Goal: Information Seeking & Learning: Learn about a topic

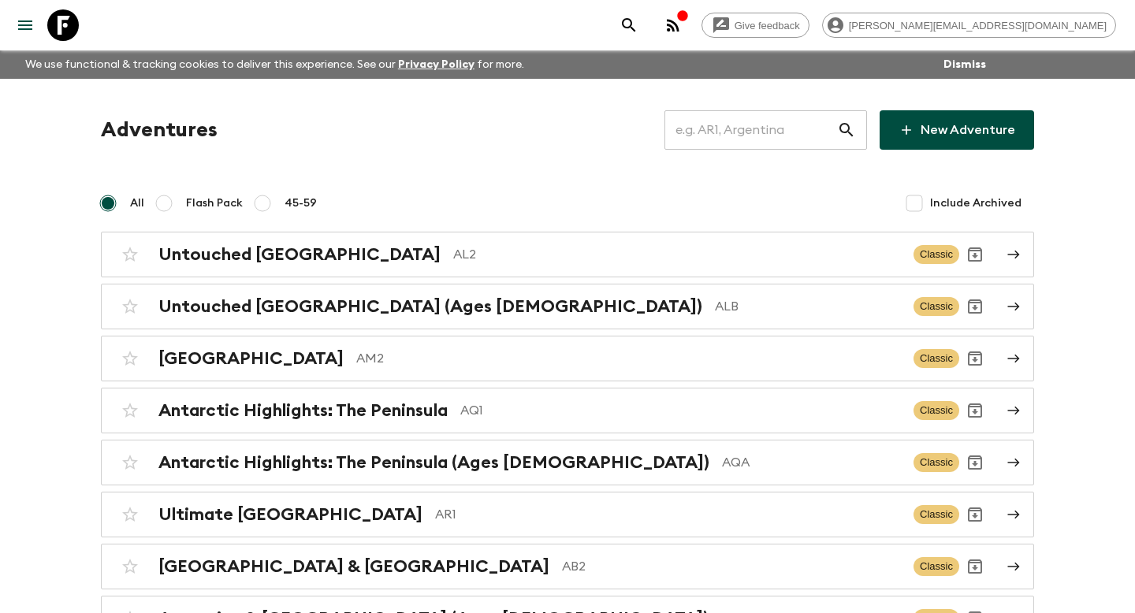
click at [752, 128] on input "text" at bounding box center [750, 130] width 173 height 44
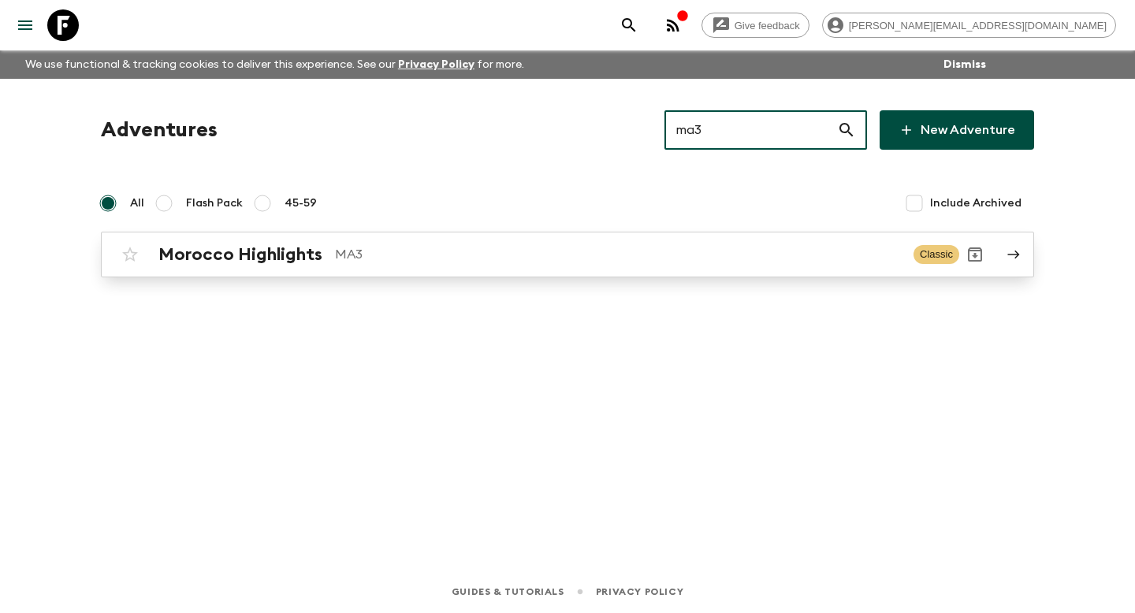
type input "ma3"
click at [664, 255] on p "MA3" at bounding box center [618, 254] width 566 height 19
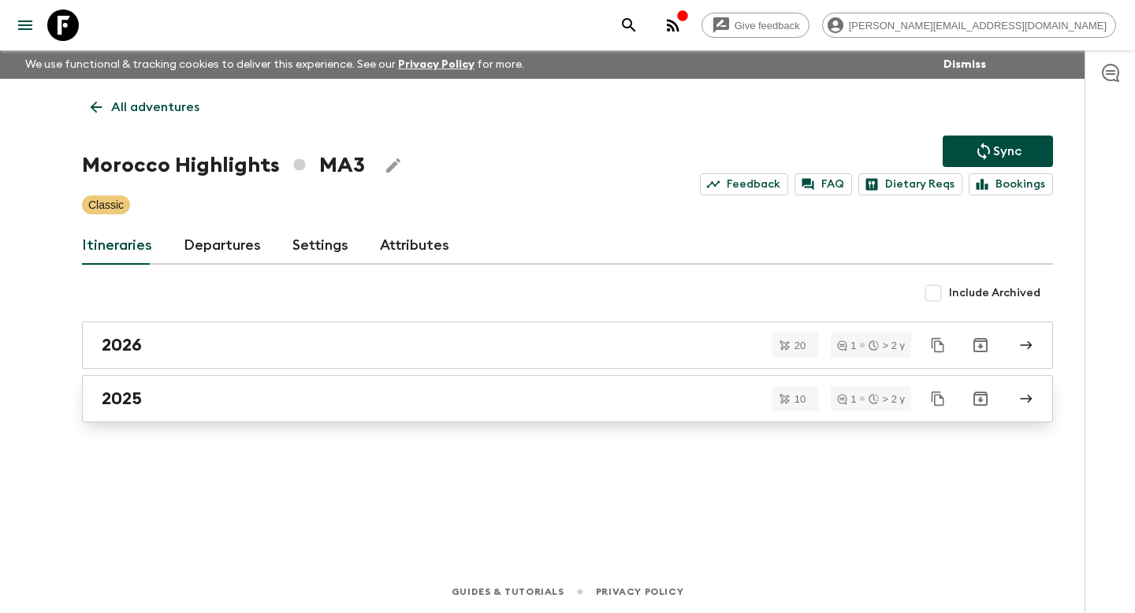
click at [277, 396] on div "2025" at bounding box center [552, 398] width 901 height 20
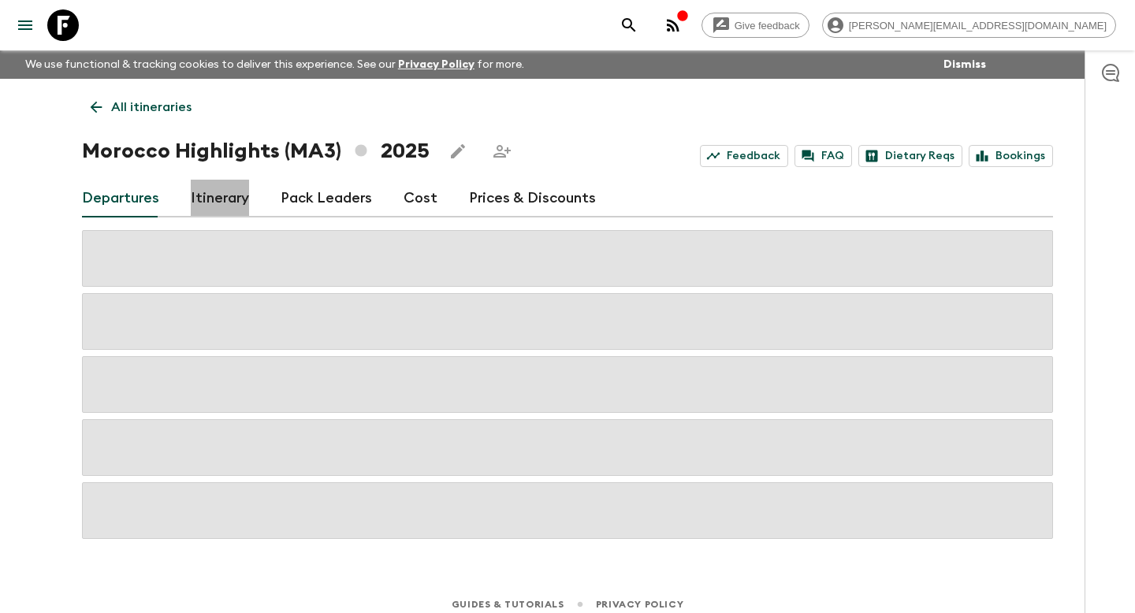
click at [201, 199] on link "Itinerary" at bounding box center [220, 199] width 58 height 38
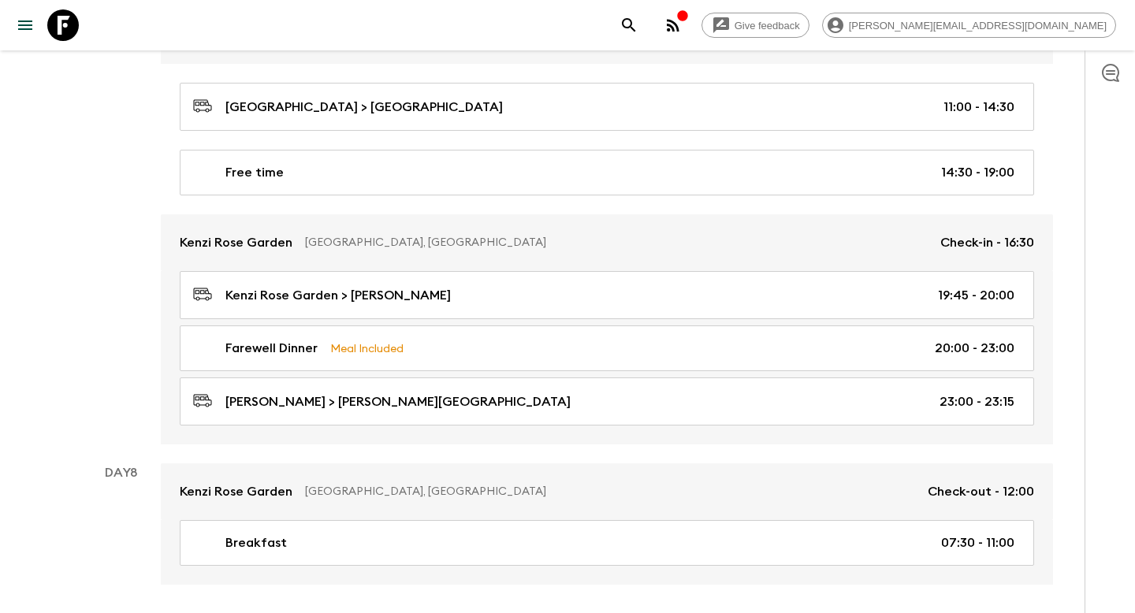
scroll to position [3420, 0]
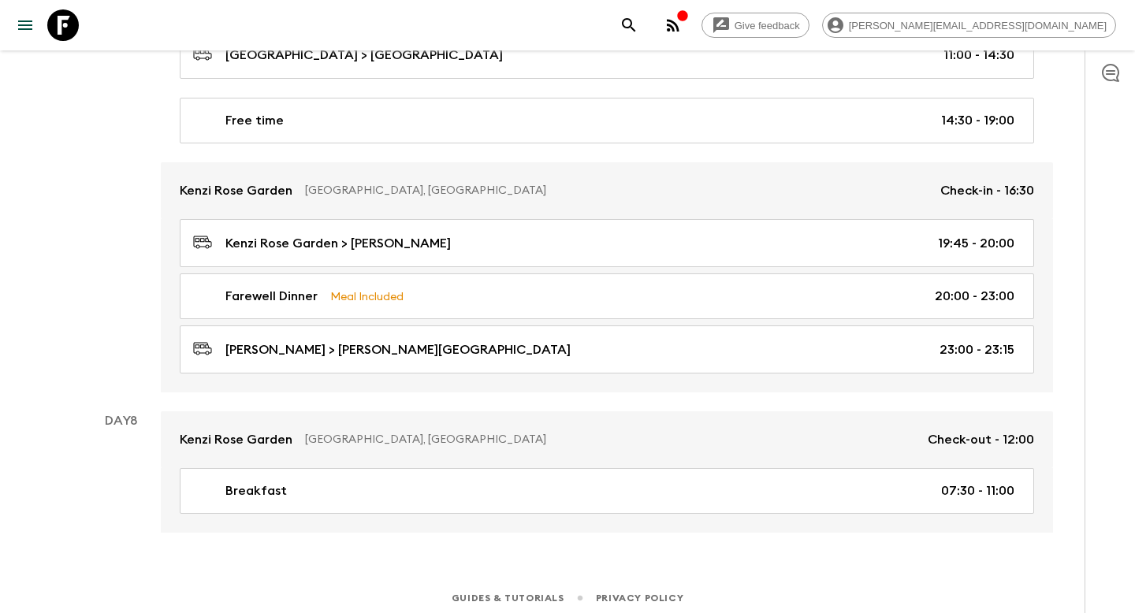
click at [120, 62] on div "Day 7" at bounding box center [121, 115] width 79 height 554
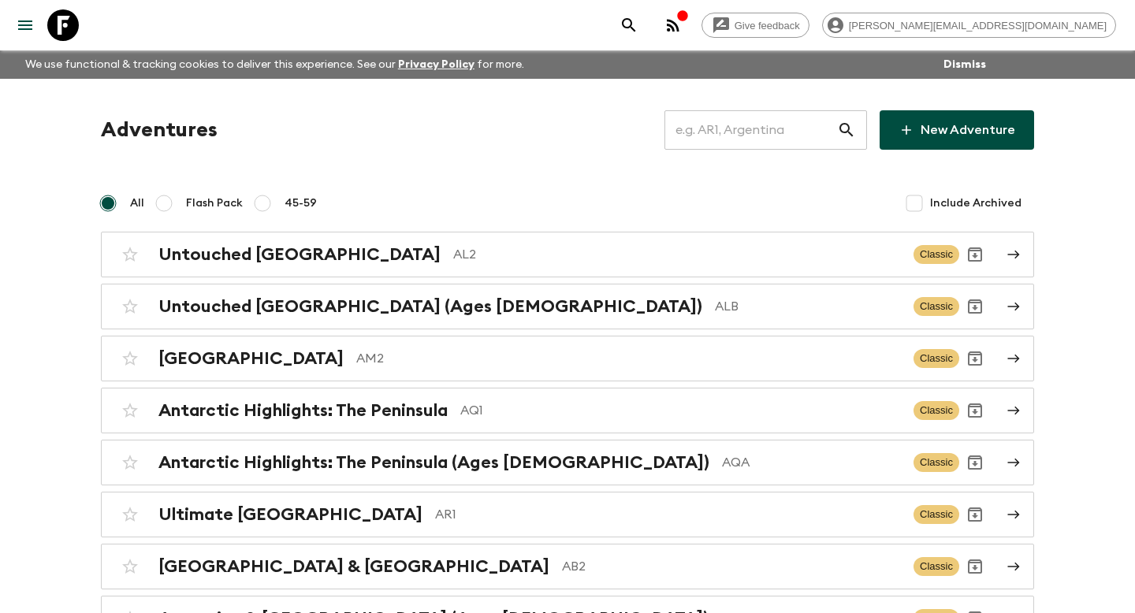
click at [727, 130] on input "text" at bounding box center [750, 130] width 173 height 44
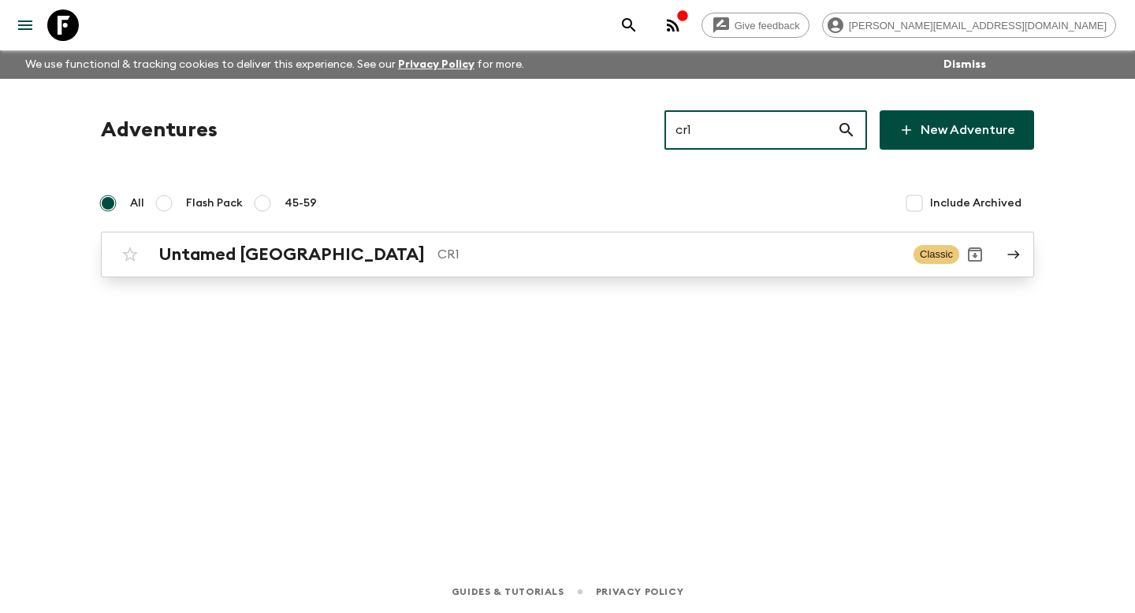
type input "cr1"
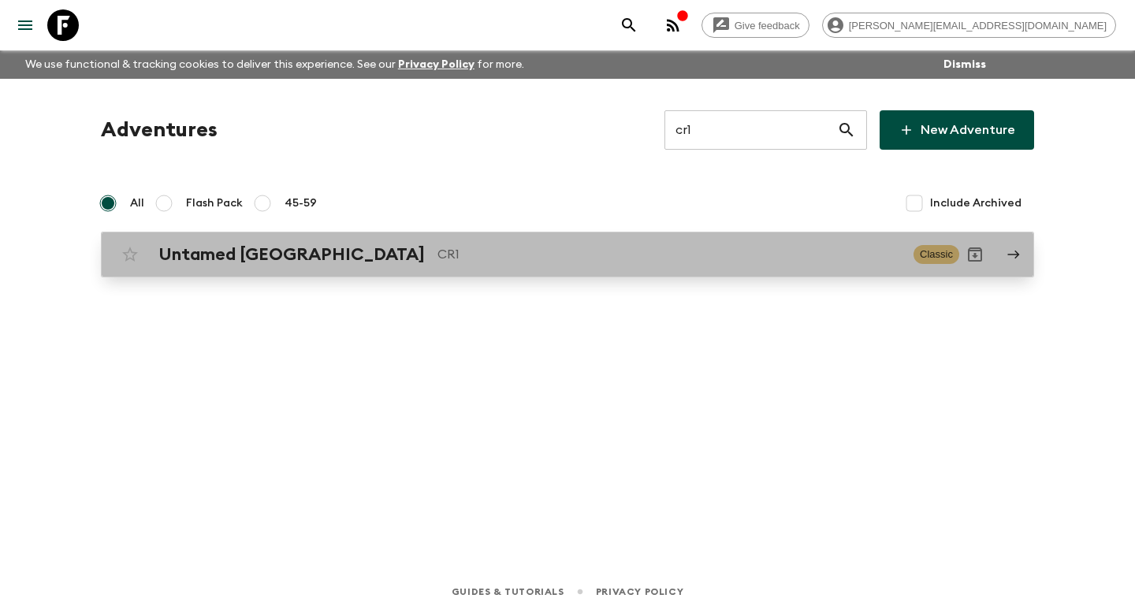
click at [607, 256] on p "CR1" at bounding box center [668, 254] width 463 height 19
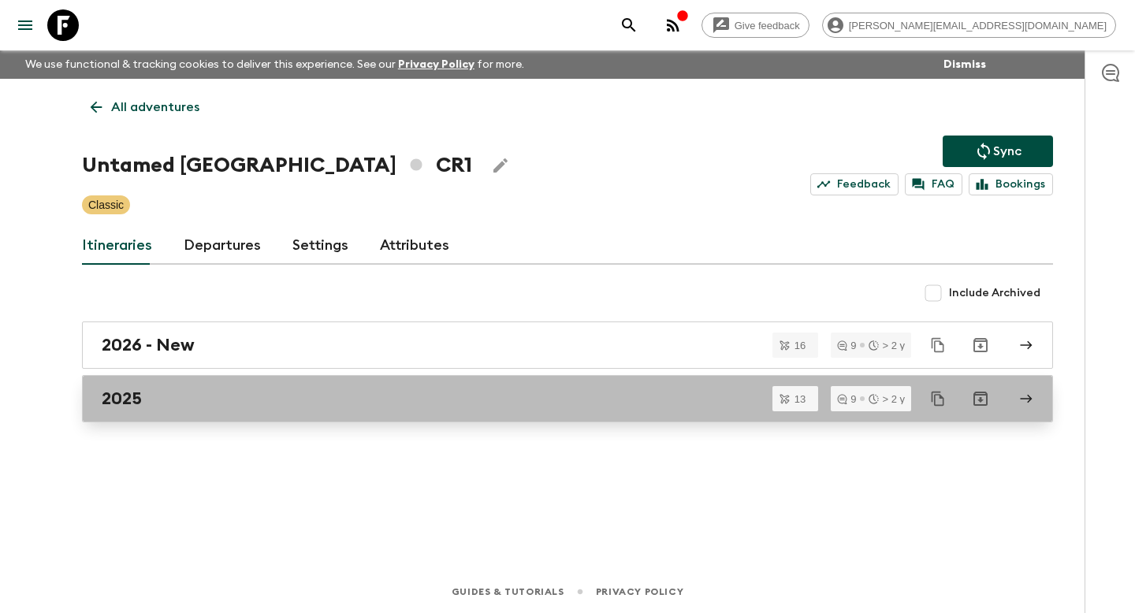
click at [404, 409] on link "2025" at bounding box center [567, 398] width 971 height 47
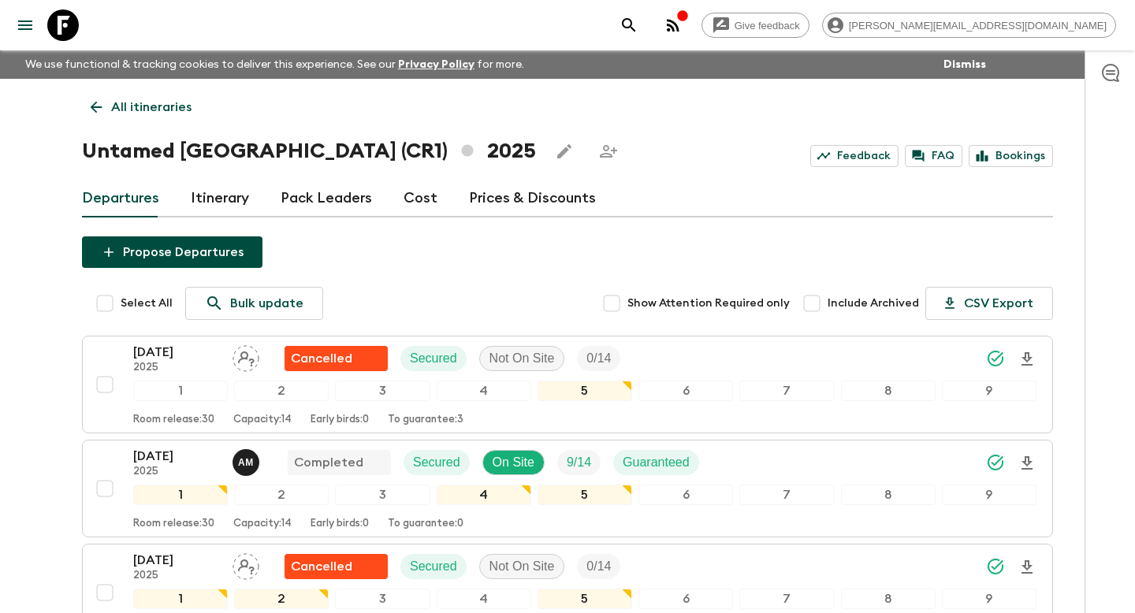
click at [229, 191] on link "Itinerary" at bounding box center [220, 199] width 58 height 38
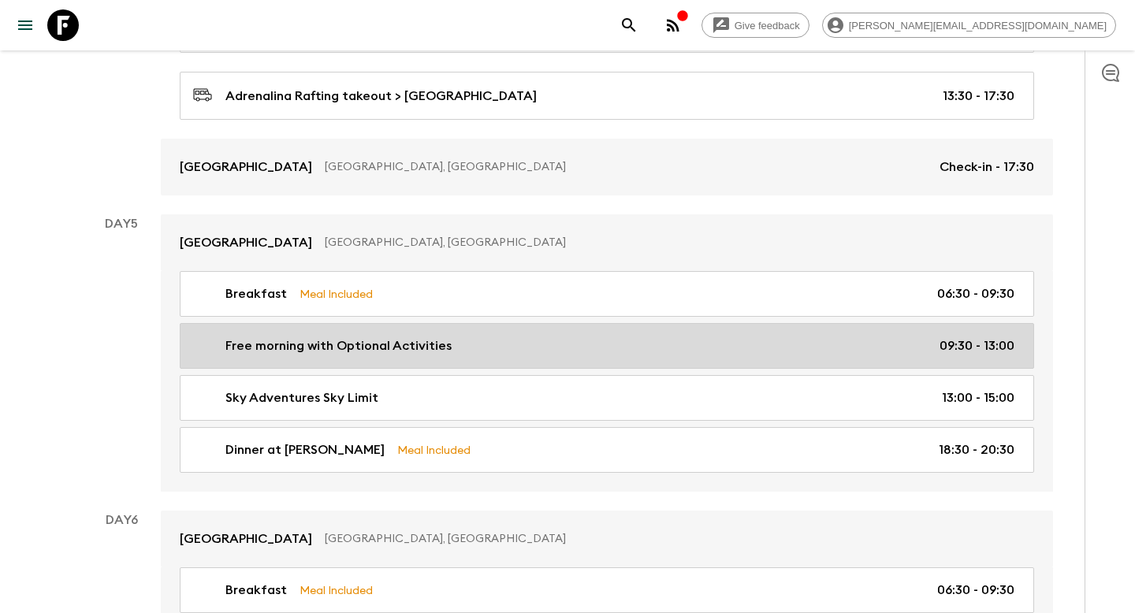
scroll to position [1634, 0]
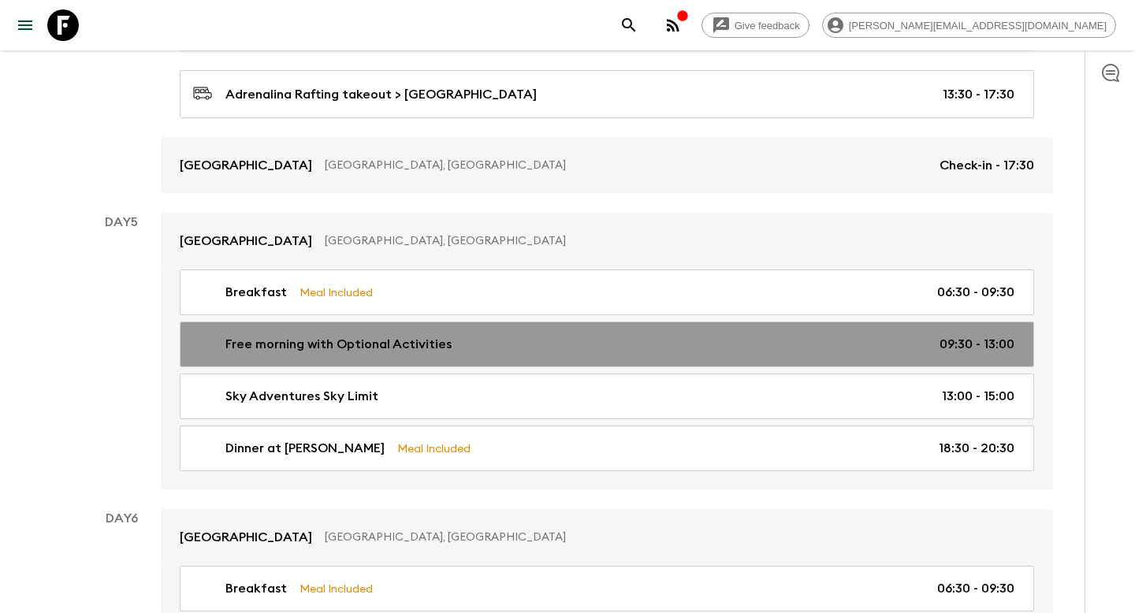
click at [292, 353] on link "Free morning with Optional Activities 09:30 - 13:00" at bounding box center [607, 345] width 854 height 46
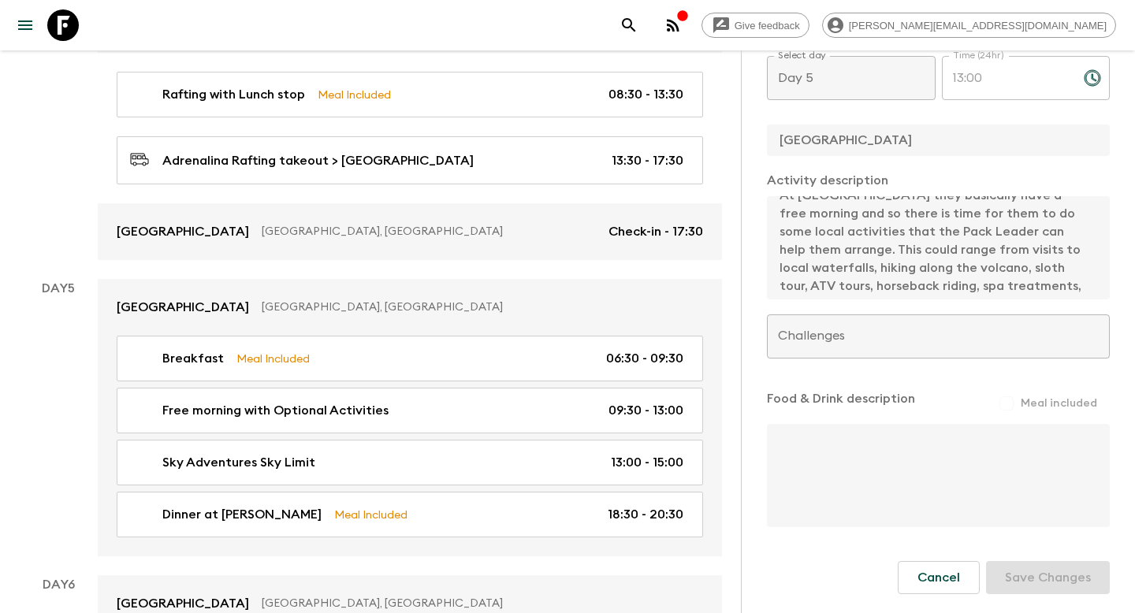
scroll to position [54, 0]
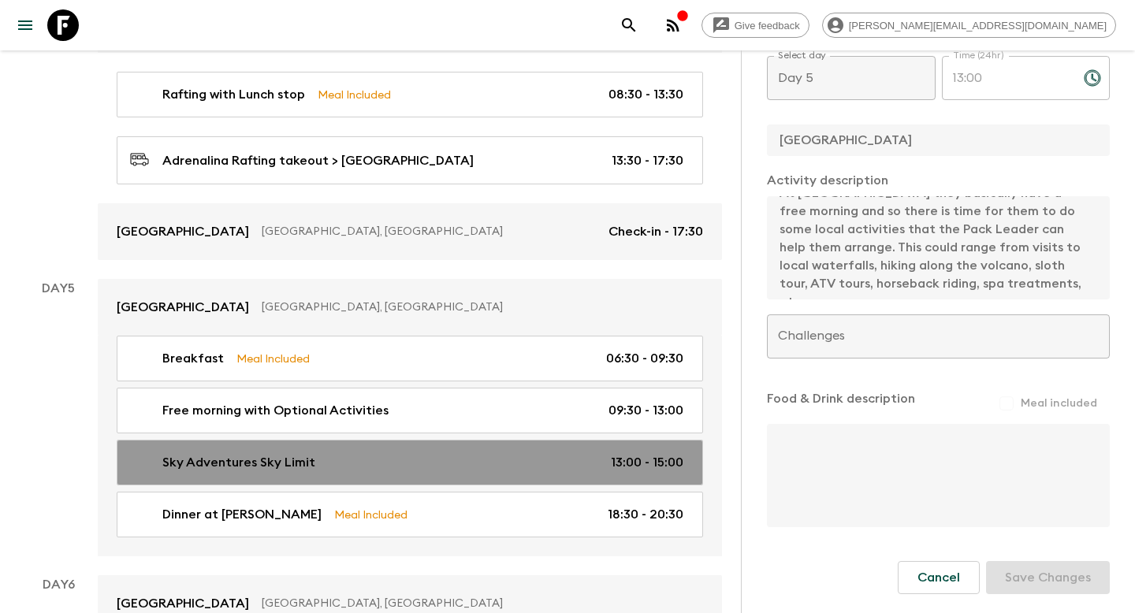
click at [413, 453] on div "Sky Adventures Sky Limit 13:00 - 15:00" at bounding box center [406, 462] width 553 height 19
type input "Sky Adventures Sky Limit"
checkbox input "true"
type input "Arenal Sky Limit Adventure Course"
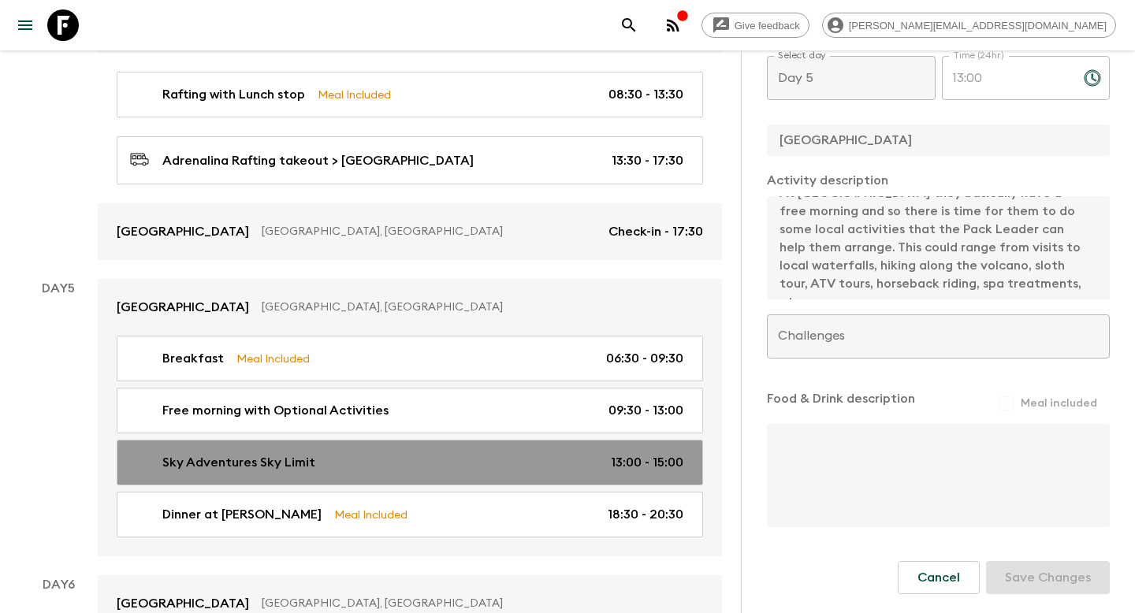
type textarea "Max weight 110kg, min height 150cm. High intensity activity"
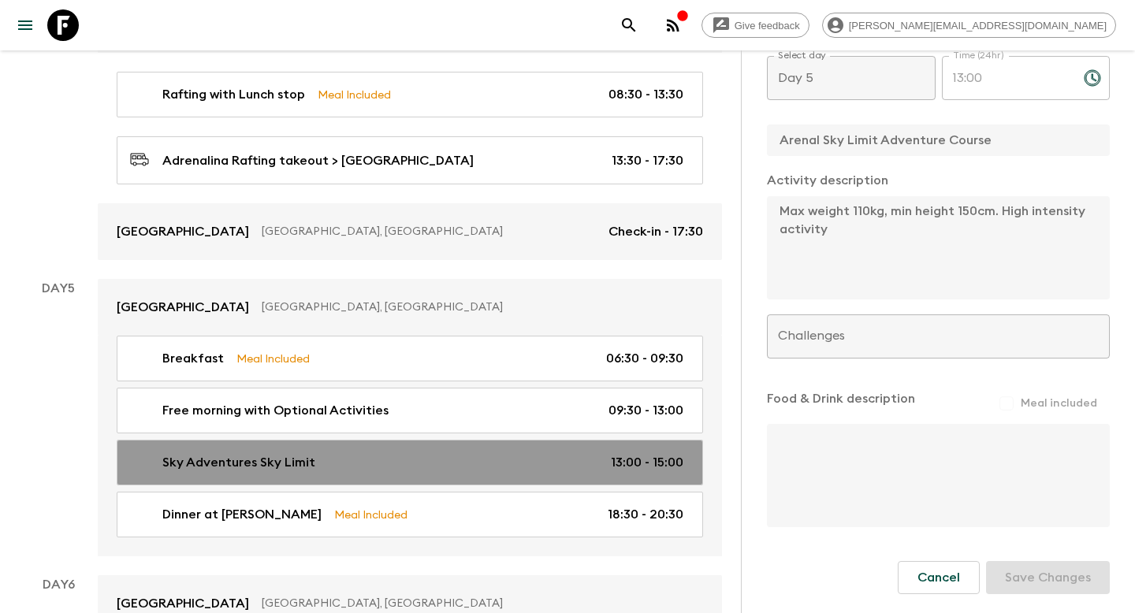
type input "13:00"
type input "15:00"
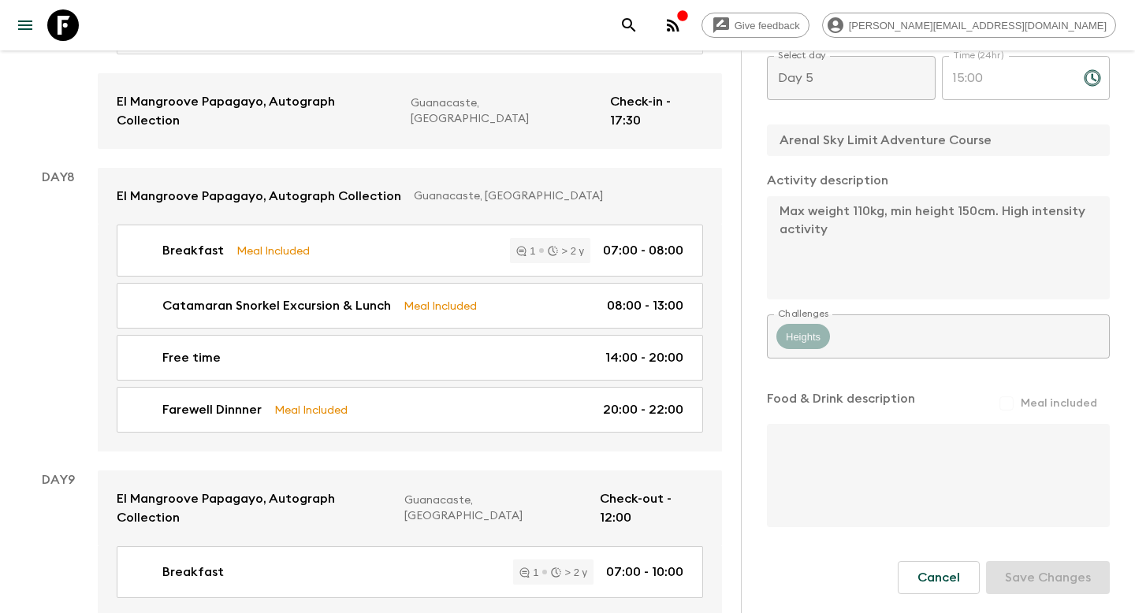
type input "Free morning with Optional Activities"
checkbox input "false"
type input "[GEOGRAPHIC_DATA]"
type textarea "Optional: Visit to La Fortuna waterfall (use tour bus, entrance fee $18pp paid …"
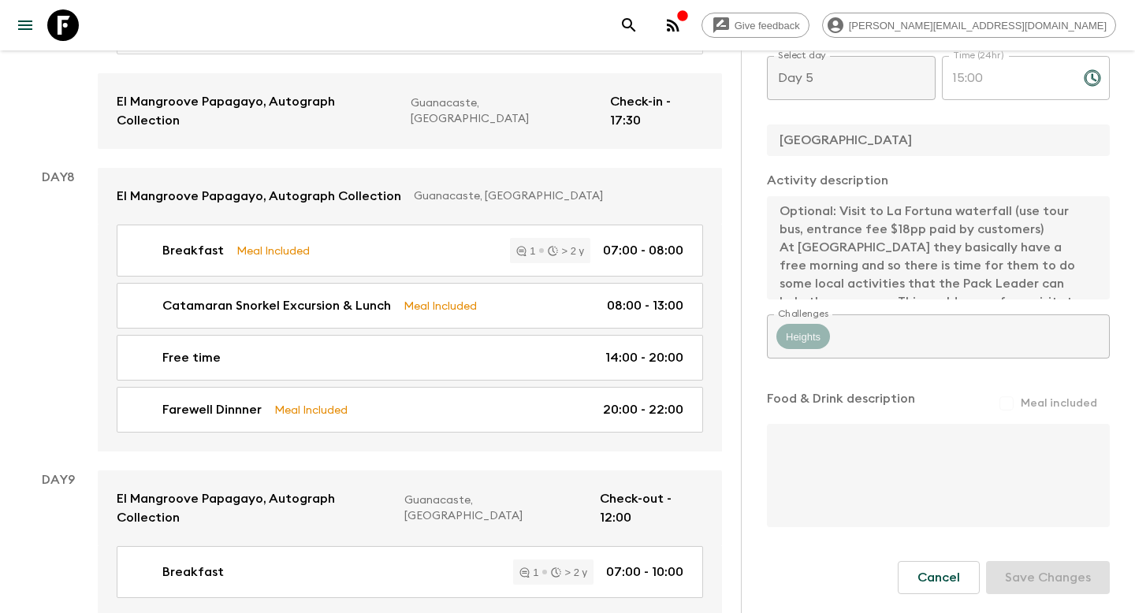
type input "09:30"
type input "13:00"
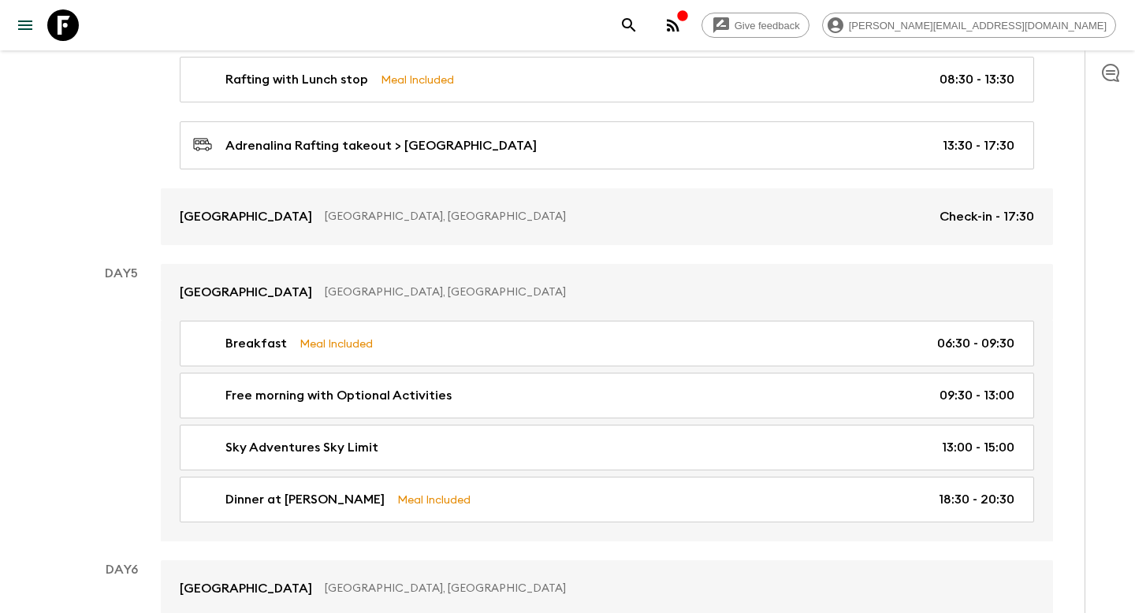
scroll to position [1630, 0]
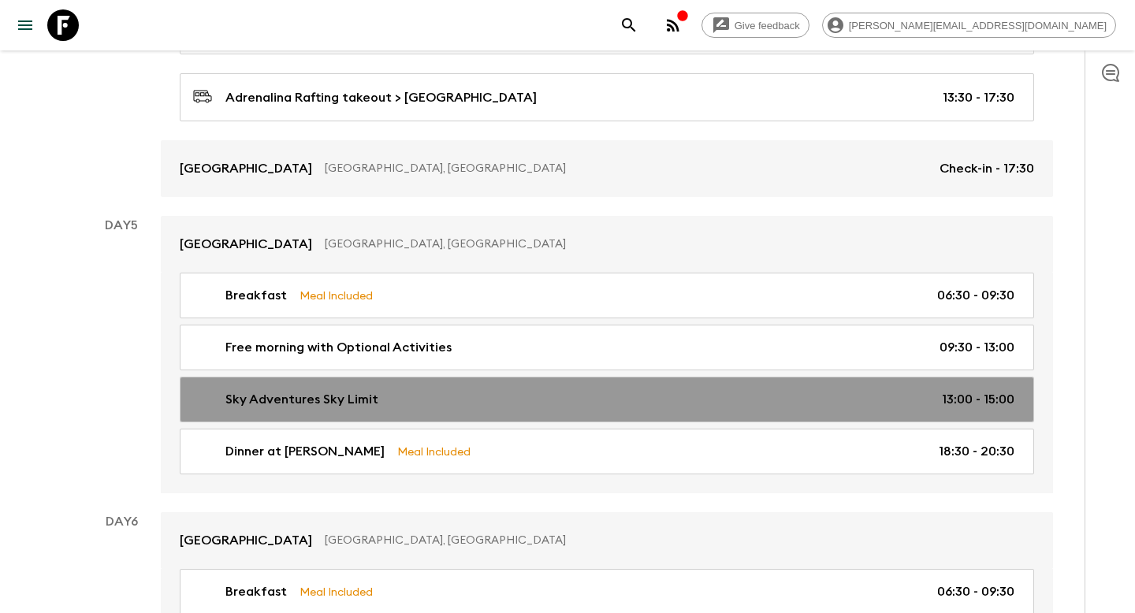
click at [533, 392] on div "Sky Adventures Sky Limit 13:00 - 15:00" at bounding box center [603, 399] width 821 height 19
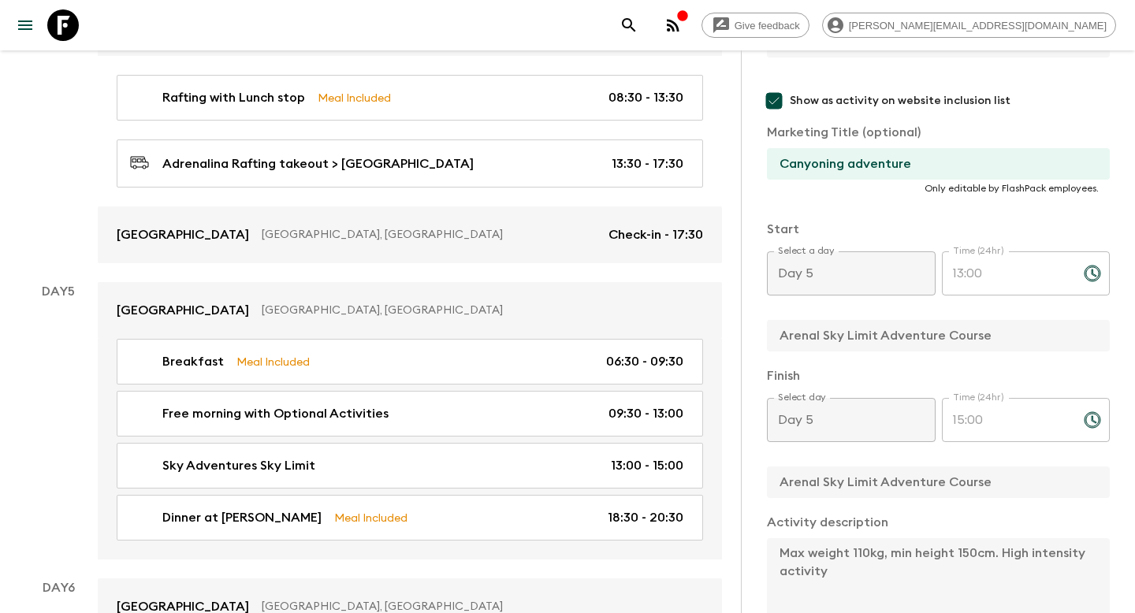
scroll to position [334, 0]
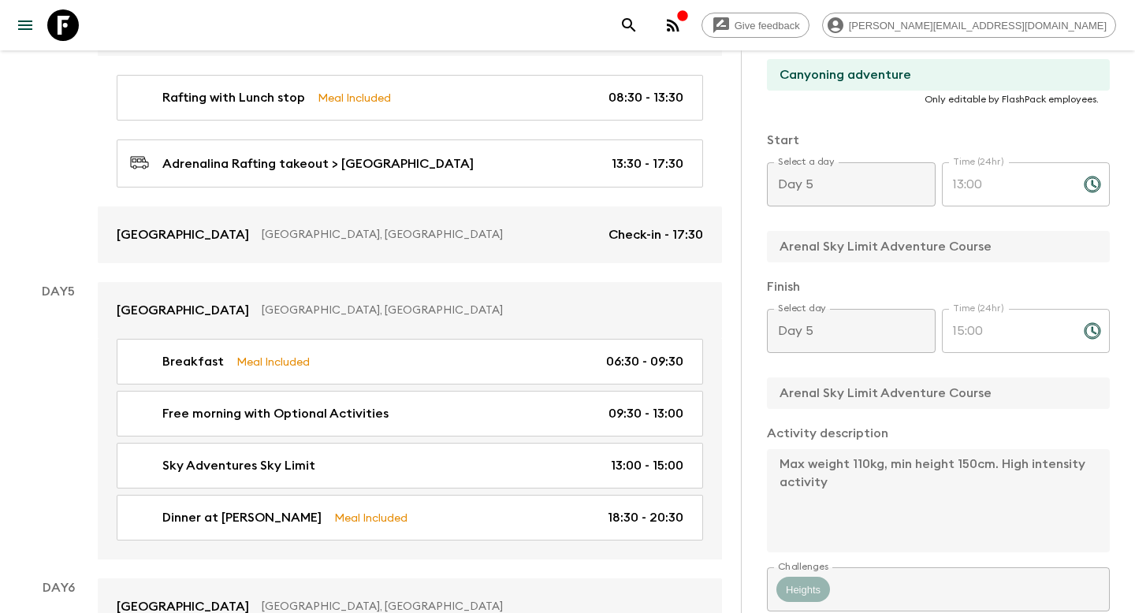
click at [755, 388] on div "Activity Information Comments Website Map This itinerary has departures running…" at bounding box center [938, 356] width 394 height 613
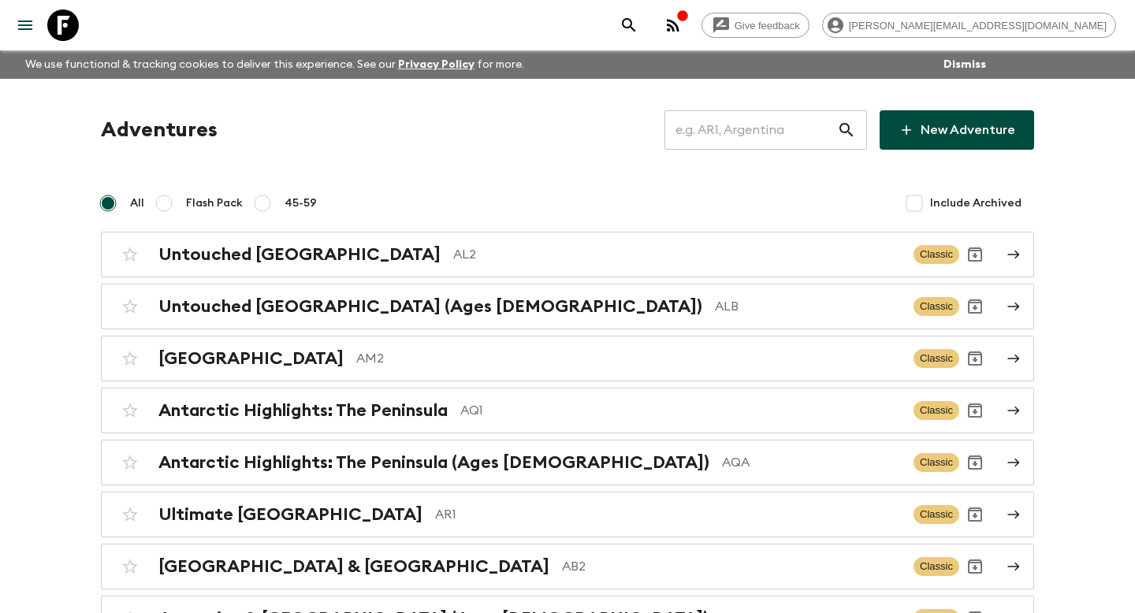
click at [744, 128] on input "text" at bounding box center [750, 130] width 173 height 44
type input "f"
click at [775, 147] on input "text" at bounding box center [750, 130] width 173 height 44
